Goal: Task Accomplishment & Management: Use online tool/utility

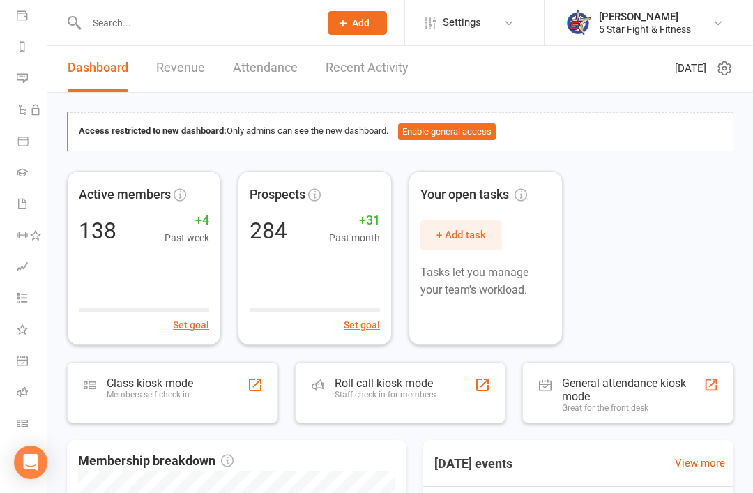
scroll to position [164, 0]
click at [22, 393] on icon at bounding box center [22, 391] width 11 height 11
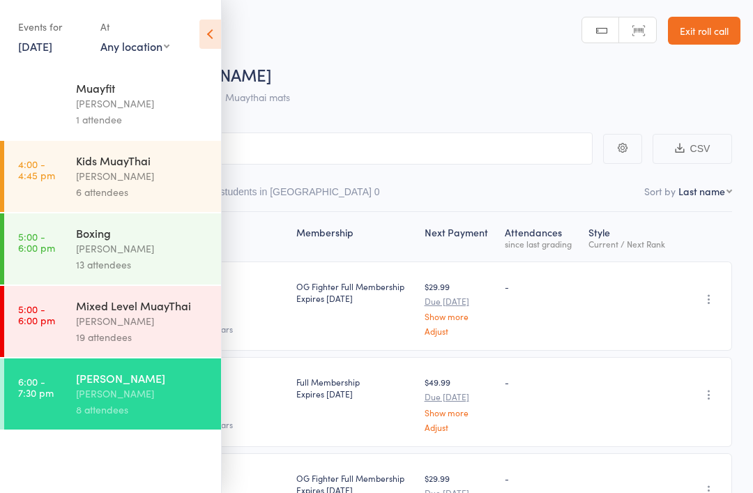
click at [180, 323] on div "Chris Johnstone" at bounding box center [142, 321] width 133 height 16
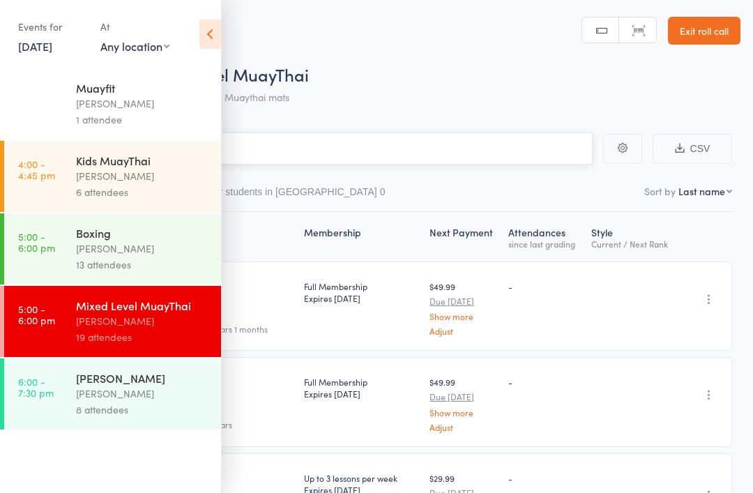
click at [522, 165] on input "search" at bounding box center [307, 148] width 572 height 32
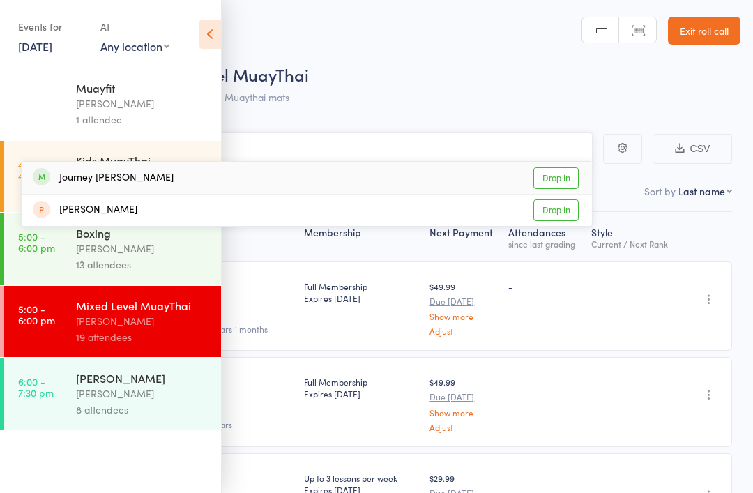
type input "Jounr"
click at [565, 171] on link "Drop in" at bounding box center [555, 178] width 45 height 22
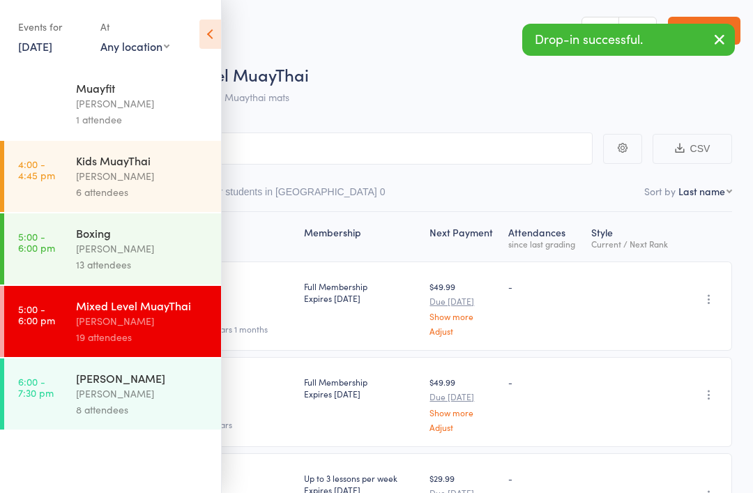
click at [216, 38] on icon at bounding box center [210, 34] width 22 height 29
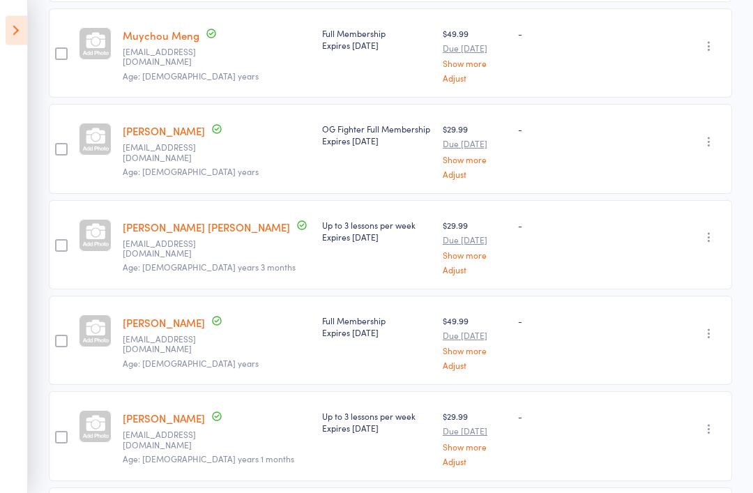
scroll to position [1411, 0]
